Goal: Contribute content: Add original content to the website for others to see

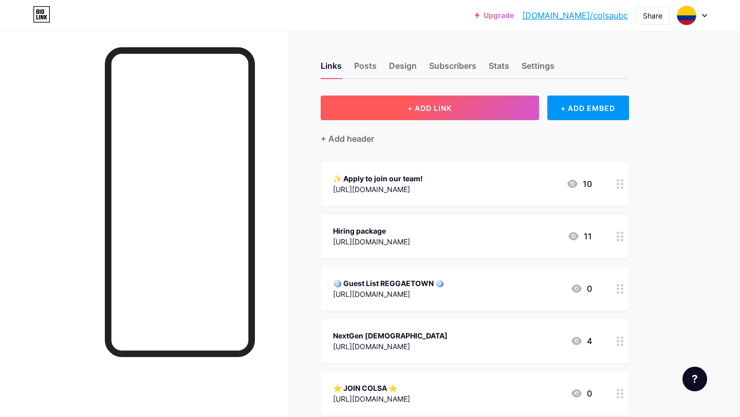
click at [424, 109] on span "+ ADD LINK" at bounding box center [430, 108] width 44 height 9
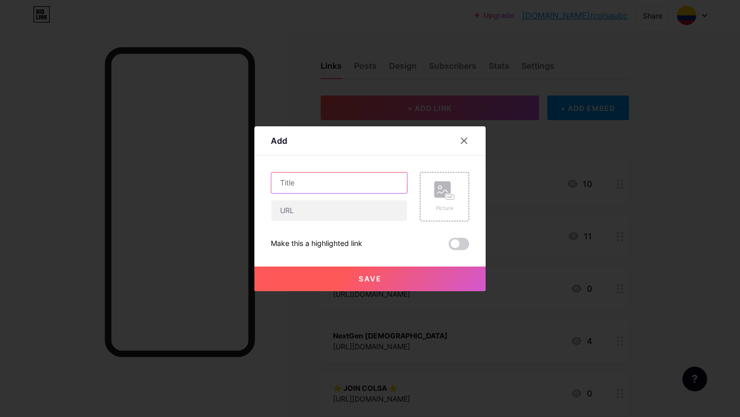
click at [325, 180] on input "text" at bounding box center [339, 183] width 136 height 21
click at [319, 211] on input "text" at bounding box center [339, 210] width 136 height 21
paste input "[URL][DOMAIN_NAME]"
type input "[URL][DOMAIN_NAME]"
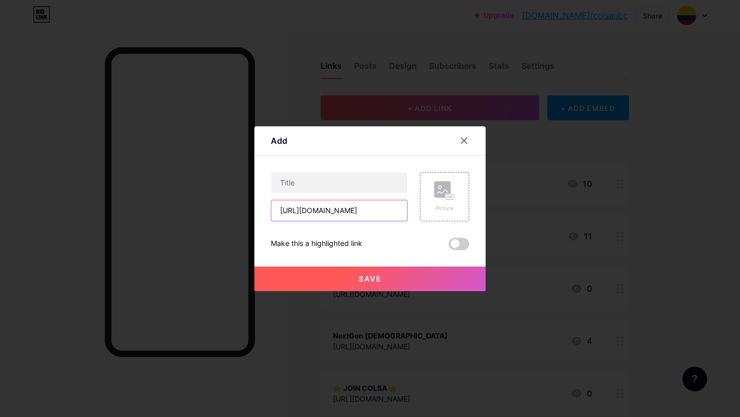
scroll to position [0, 0]
click at [325, 185] on input "text" at bounding box center [339, 183] width 136 height 21
paste input "Back to School Social"
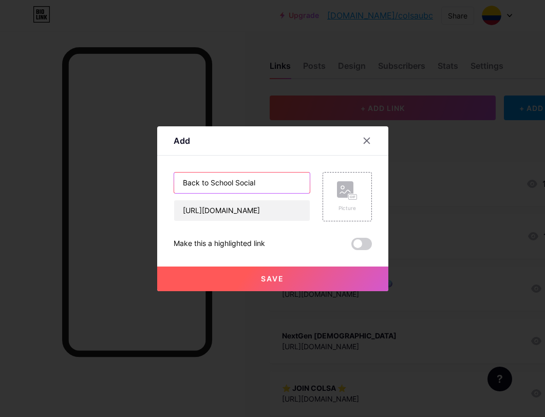
paste input "🪩"
click at [181, 185] on input "Back to School Social 🪩" at bounding box center [242, 183] width 136 height 21
paste input "🪩"
click at [186, 181] on input "🪩 Back to School Social 🪩" at bounding box center [242, 183] width 136 height 21
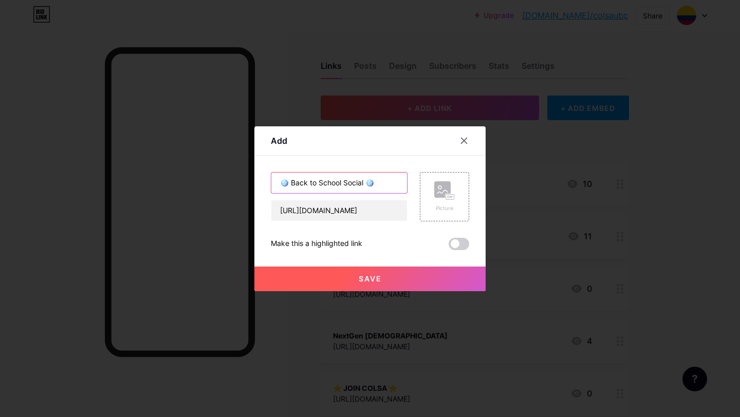
type input "🪩 Back to School Social 🪩"
click at [327, 275] on button "Save" at bounding box center [369, 279] width 231 height 25
